Goal: Book appointment/travel/reservation

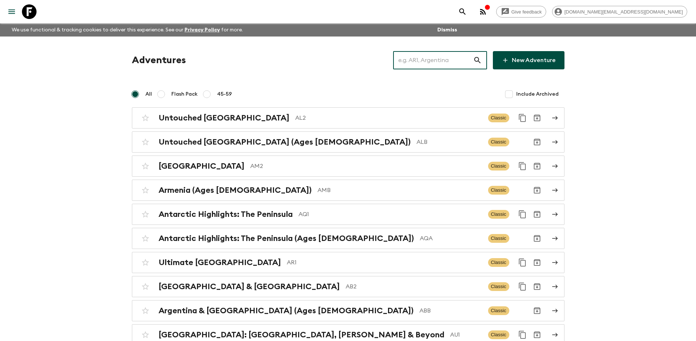
click at [424, 61] on input "text" at bounding box center [433, 60] width 80 height 20
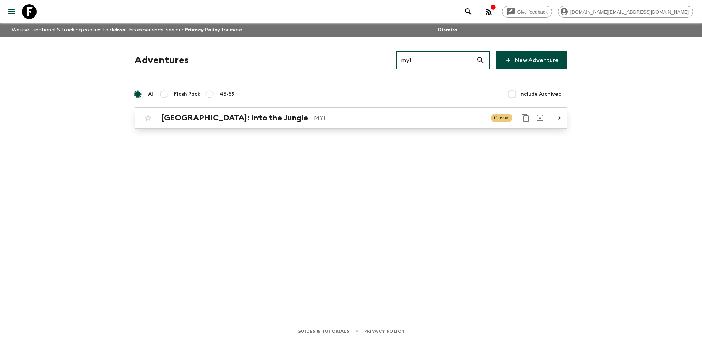
type input "my1"
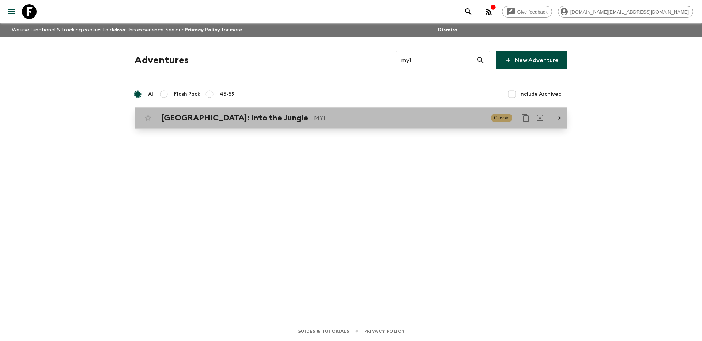
click at [363, 125] on div "[GEOGRAPHIC_DATA]: Into the Jungle MY1 Classic" at bounding box center [337, 118] width 392 height 15
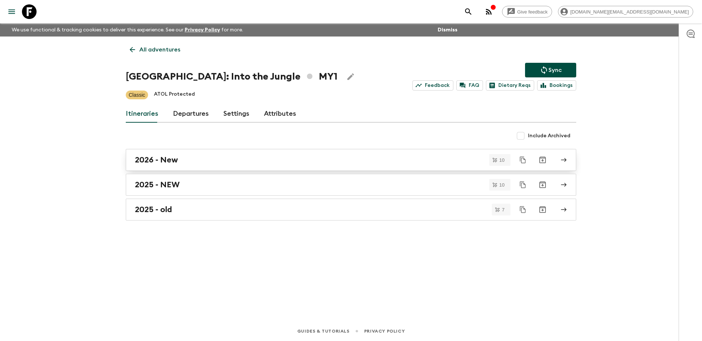
click at [280, 158] on div "2026 - New" at bounding box center [344, 160] width 418 height 10
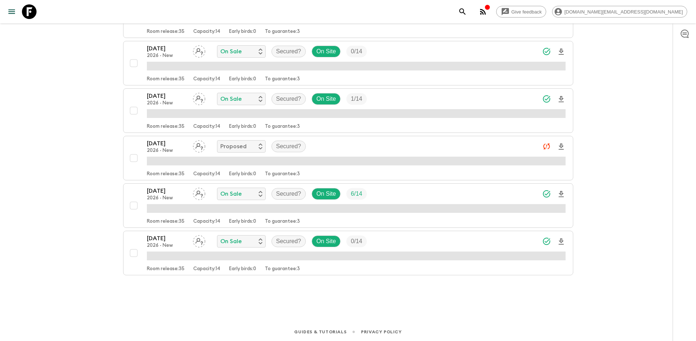
scroll to position [353, 0]
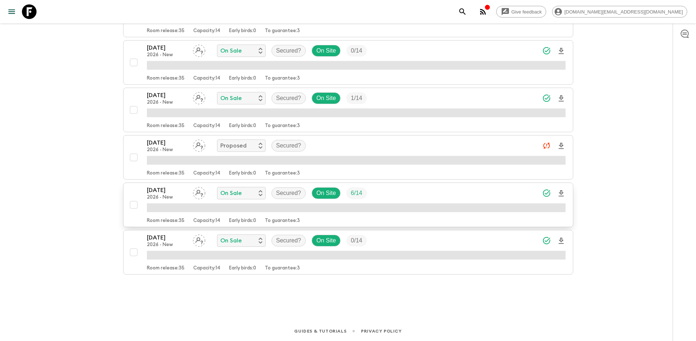
click at [381, 198] on div "[DATE] 2026 - New On Sale Secured? On Site 6 / 14" at bounding box center [356, 193] width 419 height 15
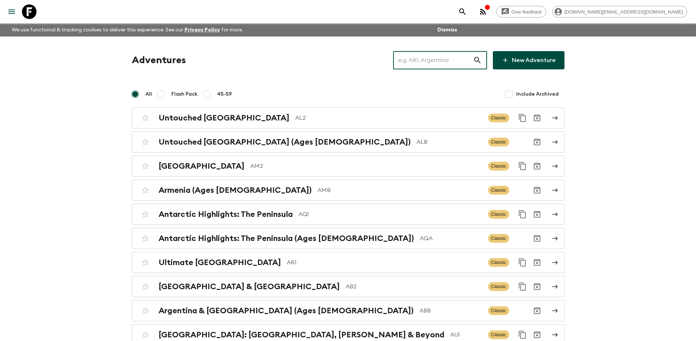
click at [426, 63] on input "text" at bounding box center [433, 60] width 80 height 20
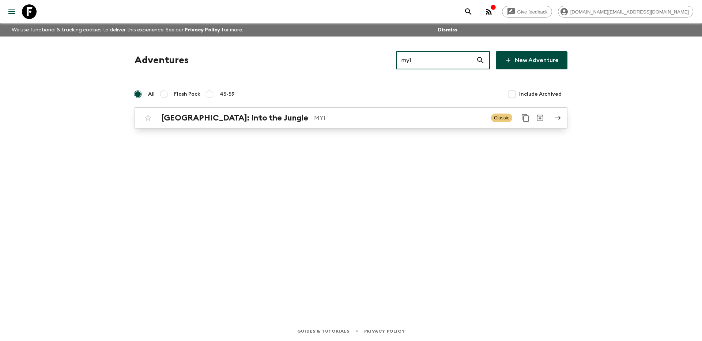
type input "my1"
click at [406, 121] on p "MY1" at bounding box center [399, 118] width 171 height 9
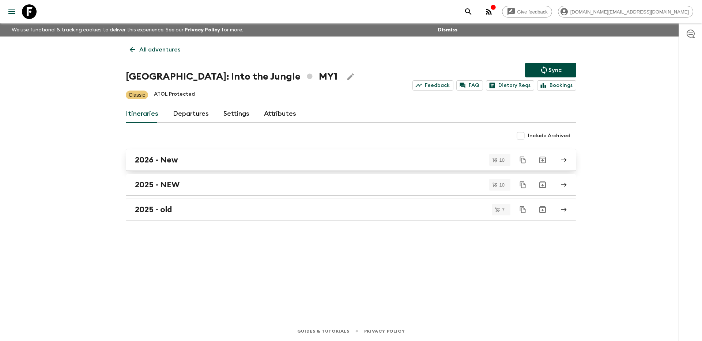
click at [343, 162] on div "2026 - New" at bounding box center [344, 160] width 418 height 10
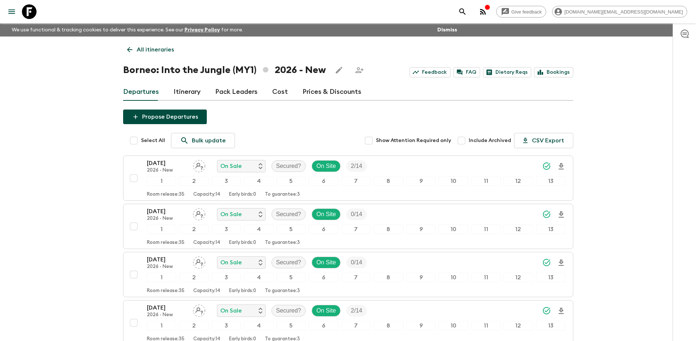
click at [136, 140] on input "Select All" at bounding box center [133, 140] width 15 height 15
checkbox input "true"
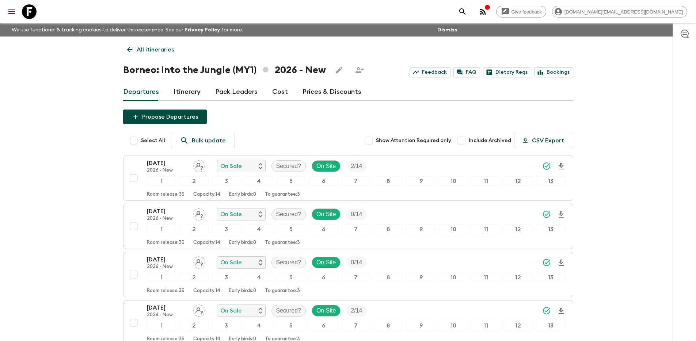
checkbox input "true"
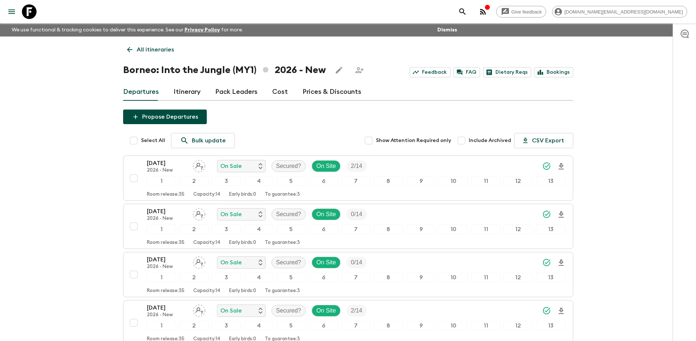
checkbox input "true"
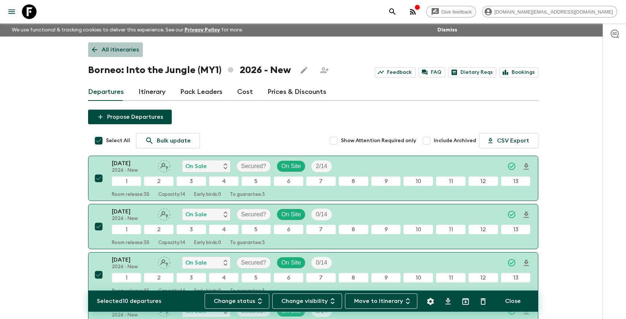
click at [125, 49] on p "All itineraries" at bounding box center [120, 49] width 37 height 9
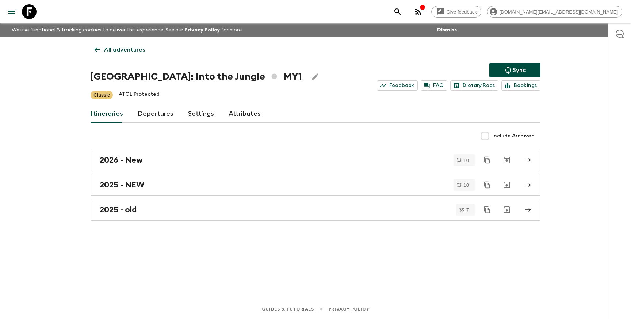
click at [136, 53] on p "All adventures" at bounding box center [124, 49] width 41 height 9
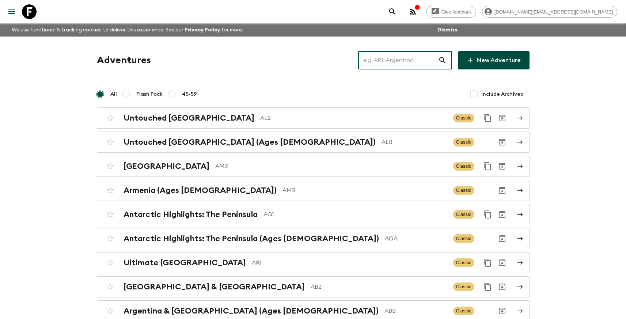
click at [394, 67] on input "text" at bounding box center [398, 60] width 80 height 20
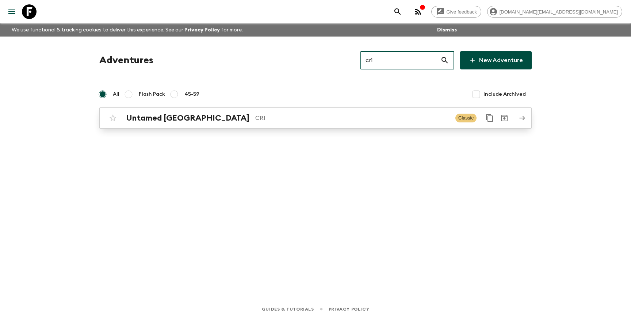
type input "cr1"
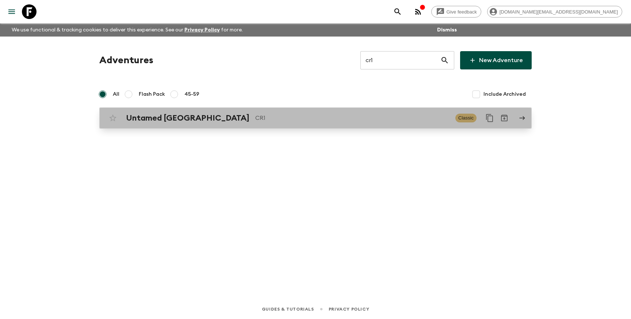
click at [331, 125] on div "Untamed Costa Rica CR1 Classic" at bounding box center [302, 118] width 392 height 15
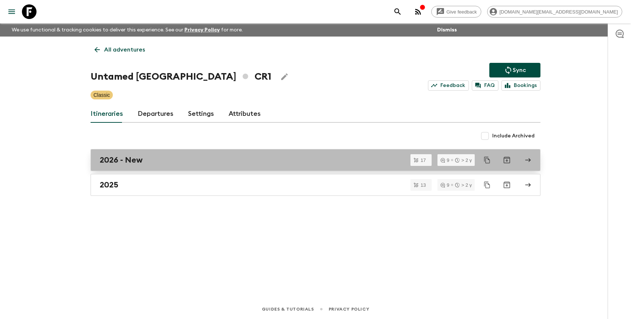
click at [252, 164] on div "2026 - New" at bounding box center [309, 160] width 418 height 10
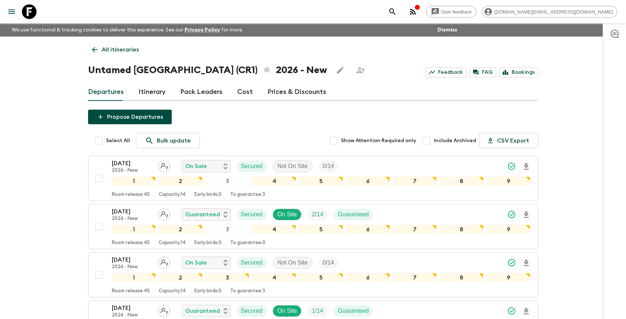
click at [115, 49] on p "All itineraries" at bounding box center [120, 49] width 37 height 9
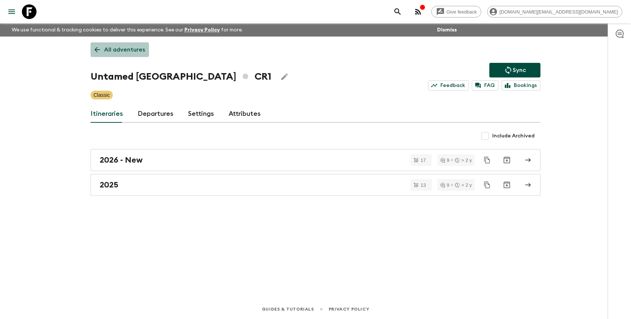
click at [116, 54] on link "All adventures" at bounding box center [120, 49] width 58 height 15
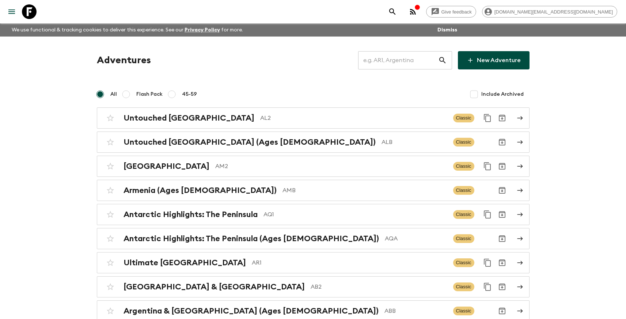
click at [373, 65] on input "text" at bounding box center [398, 60] width 80 height 20
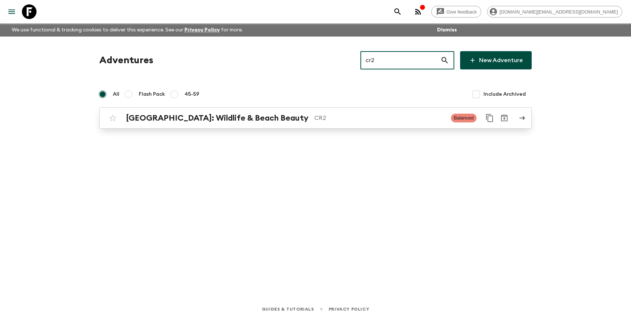
type input "cr2"
click at [348, 119] on p "CR2" at bounding box center [380, 118] width 131 height 9
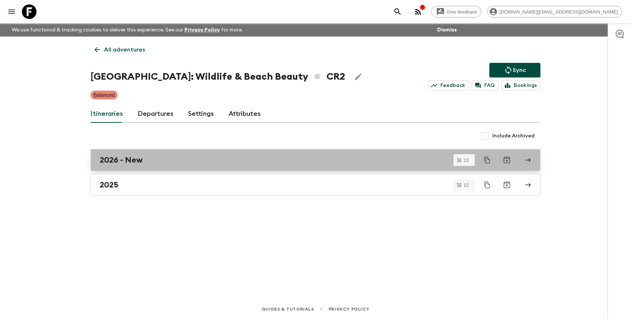
click at [218, 166] on link "2026 - New" at bounding box center [316, 160] width 450 height 22
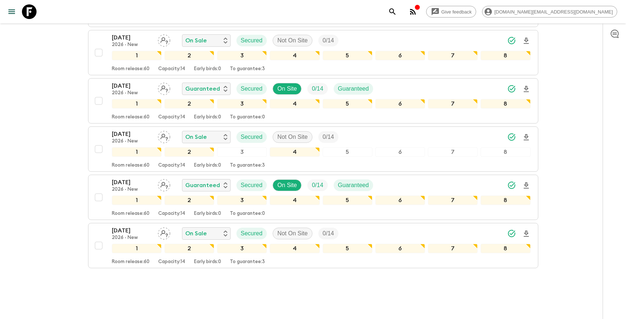
scroll to position [624, 0]
